Goal: Transaction & Acquisition: Purchase product/service

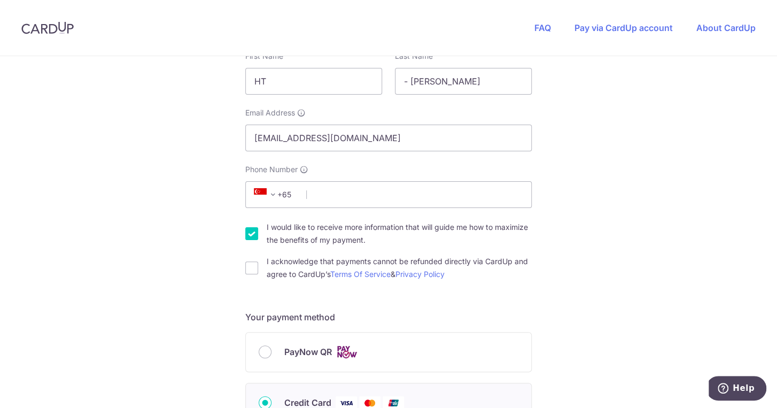
scroll to position [214, 0]
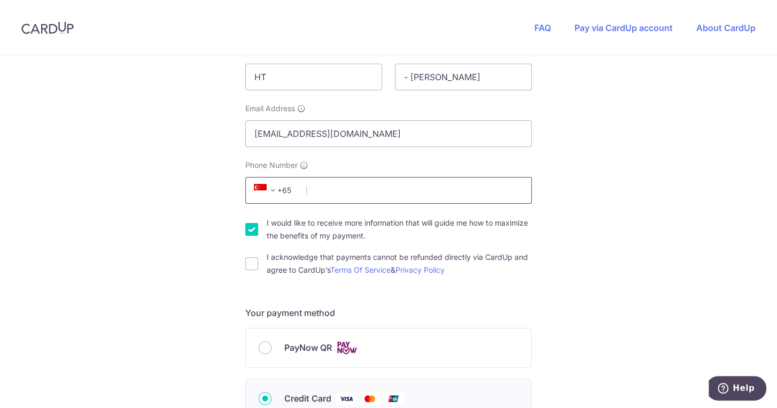
click at [360, 194] on input "Phone Number" at bounding box center [388, 190] width 286 height 27
type input "91902326"
click at [554, 218] on div "You are paying Sureclean Pte Ltd Sureclean Pte Ltd uses CardUp to accept paymen…" at bounding box center [388, 363] width 777 height 1042
click at [250, 231] on input "I would like to receive more information that will guide me how to maximize the…" at bounding box center [251, 229] width 13 height 13
checkbox input "false"
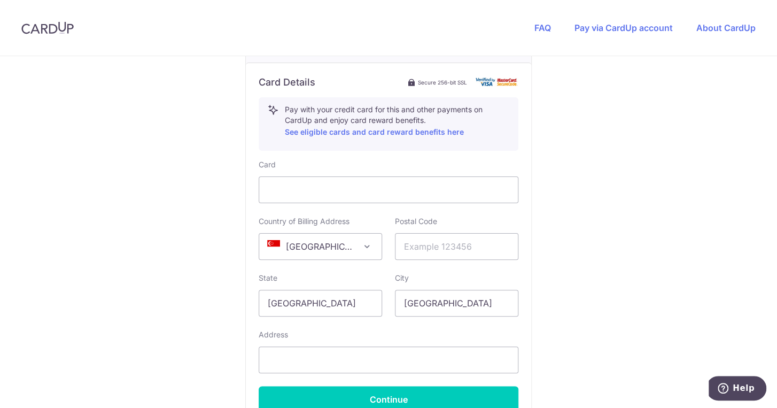
scroll to position [588, 0]
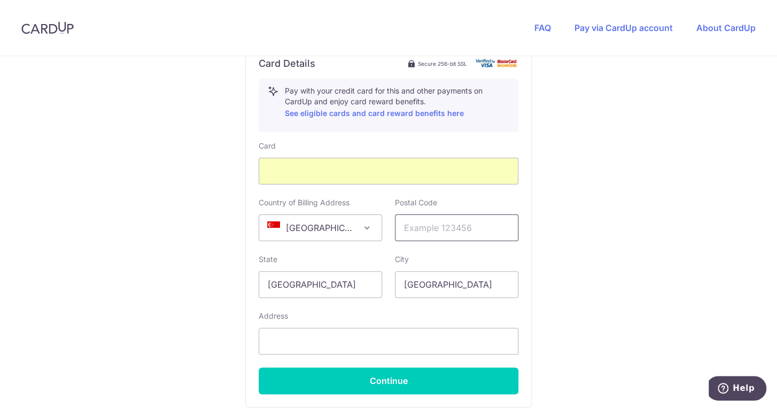
click at [420, 225] on input "text" at bounding box center [456, 227] width 123 height 27
type input "528789"
click at [350, 340] on input "text" at bounding box center [389, 341] width 260 height 27
type input "51 Simei Rise, #08-41"
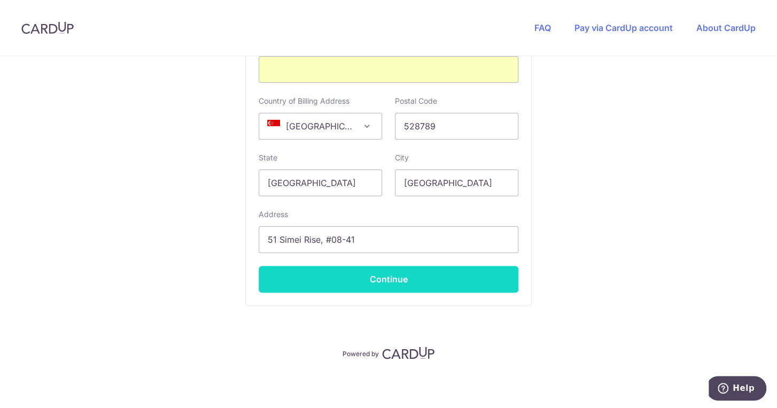
click at [396, 284] on button "Continue" at bounding box center [389, 279] width 260 height 27
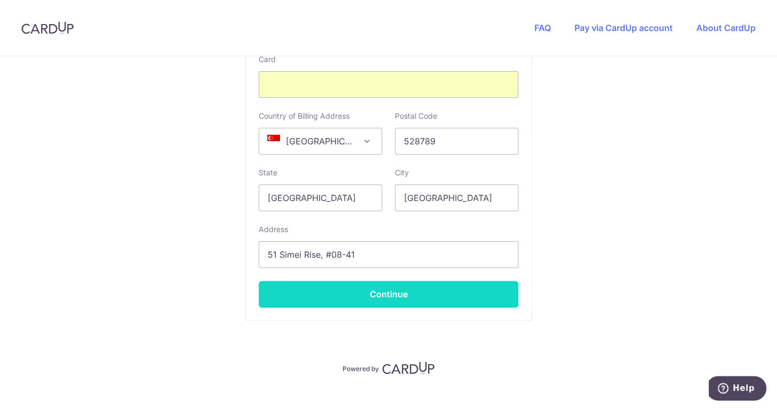
scroll to position [245, 0]
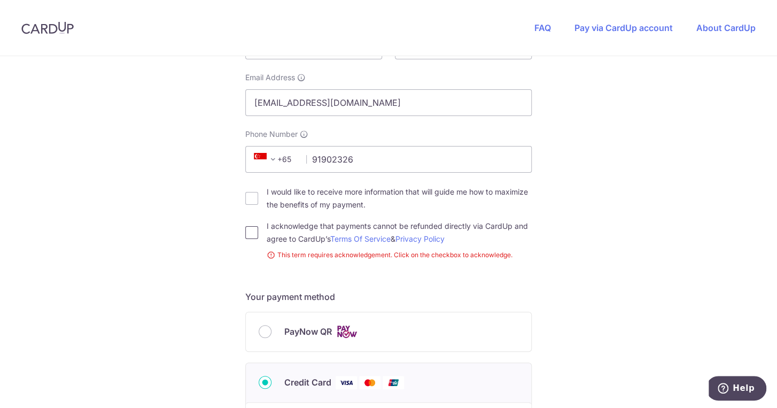
click at [250, 235] on input "I acknowledge that payments cannot be refunded directly via CardUp and agree to…" at bounding box center [251, 232] width 13 height 13
checkbox input "true"
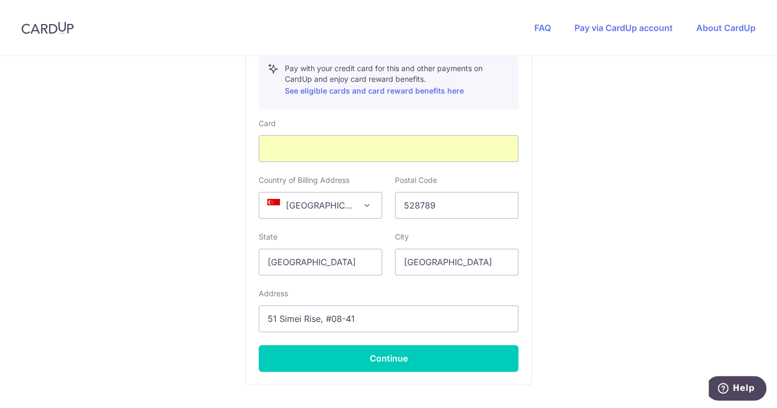
scroll to position [672, 0]
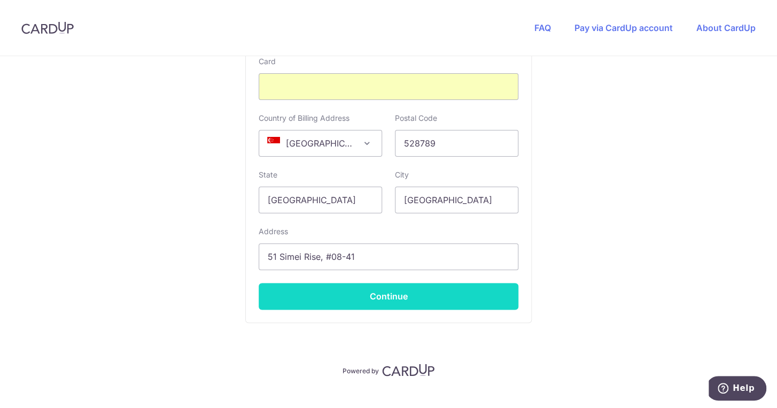
click at [405, 298] on button "Continue" at bounding box center [389, 296] width 260 height 27
type input "**** 1114"
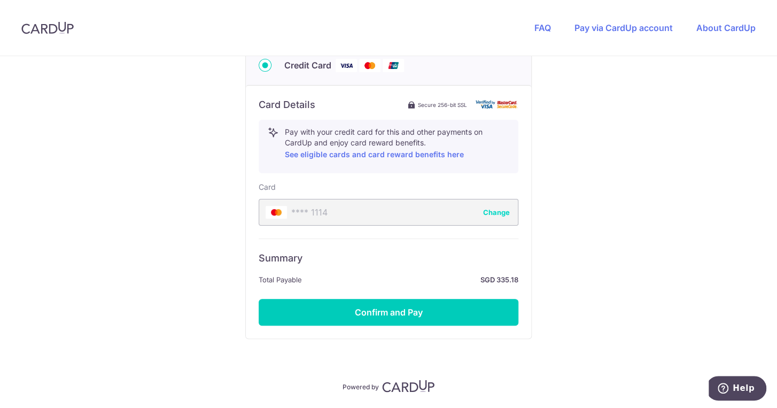
scroll to position [579, 0]
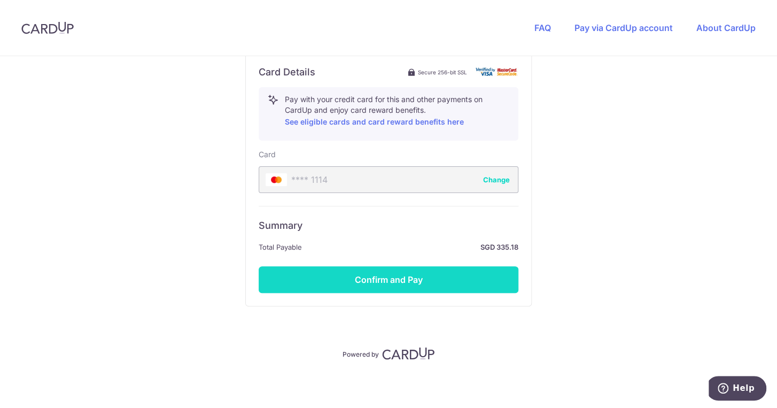
click at [392, 283] on button "Confirm and Pay" at bounding box center [389, 279] width 260 height 27
